Goal: Find specific page/section: Find specific page/section

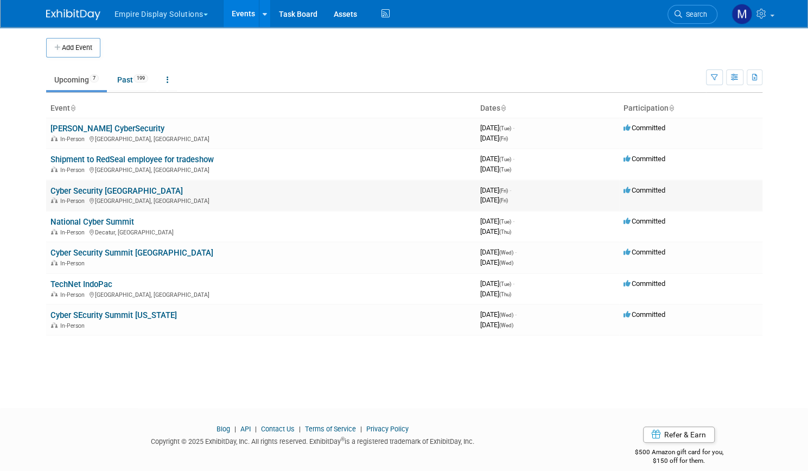
click at [85, 188] on link "Cyber Security Atlanta" at bounding box center [116, 191] width 132 height 10
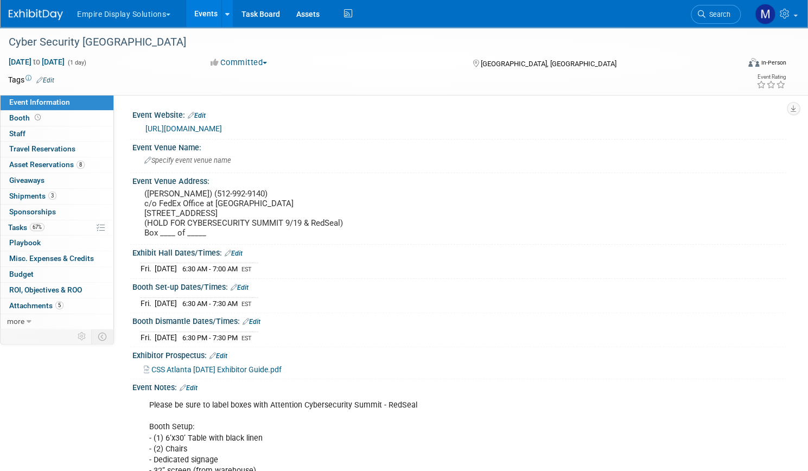
click at [145, 15] on button "Empire Display Solutions" at bounding box center [130, 12] width 108 height 24
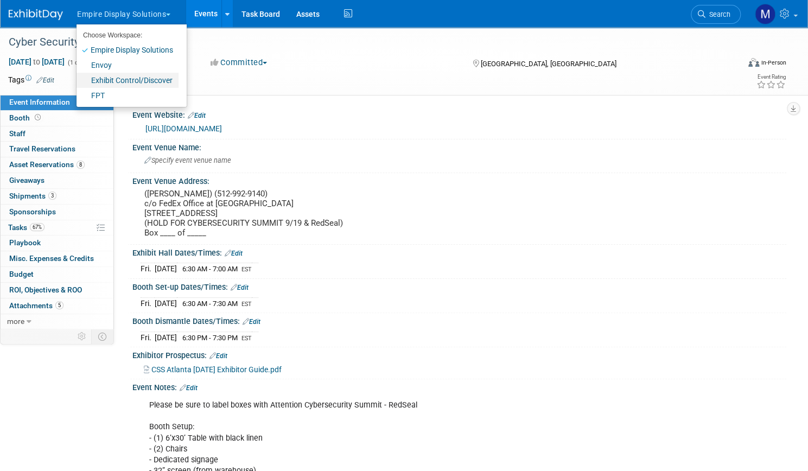
click at [144, 81] on link "Exhibit Control/Discover" at bounding box center [128, 80] width 102 height 15
